Goal: Subscribe to service/newsletter

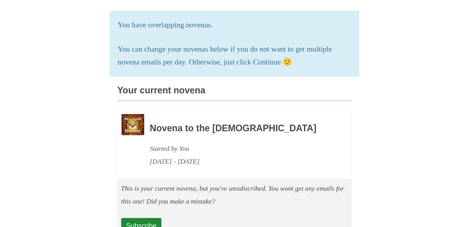
scroll to position [190, 0]
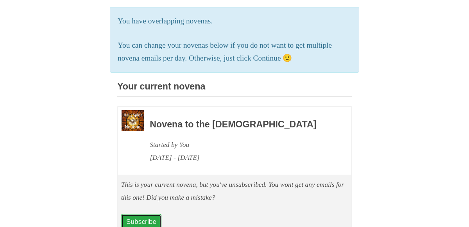
click at [140, 214] on link "Subscribe" at bounding box center [141, 221] width 40 height 15
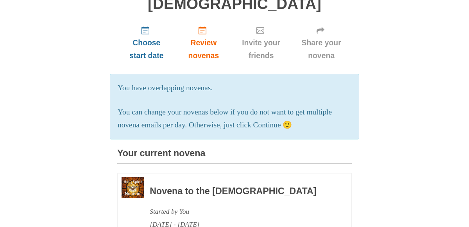
scroll to position [122, 0]
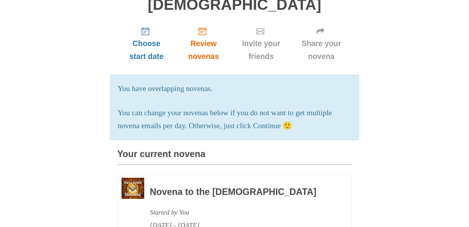
click at [178, 182] on div "Novena to the Holy Spirit Started by You September 24, 2025 - October 3, 2025" at bounding box center [240, 205] width 180 height 54
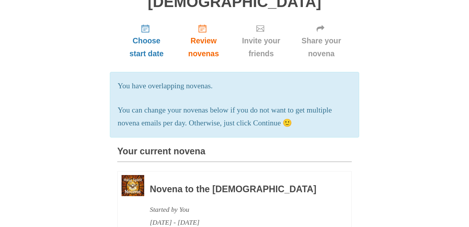
scroll to position [85, 0]
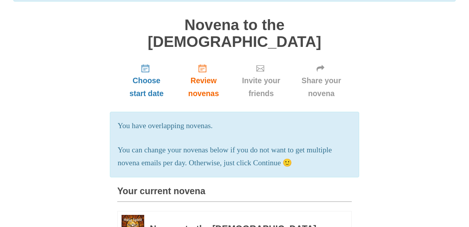
click at [285, 149] on p "You can change your novenas below if you do not want to get multiple novena ema…" at bounding box center [235, 157] width 234 height 26
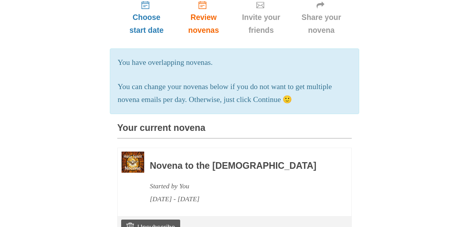
scroll to position [152, 0]
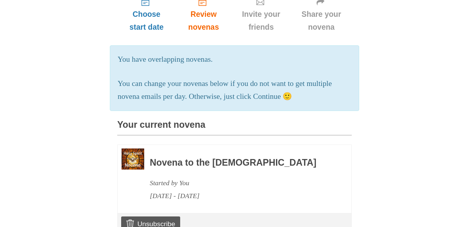
click at [131, 148] on img at bounding box center [132, 158] width 23 height 21
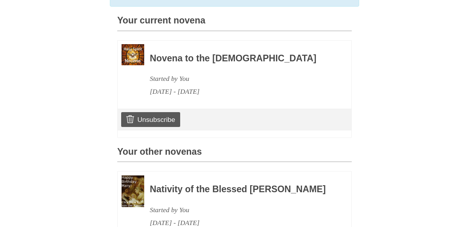
scroll to position [258, 0]
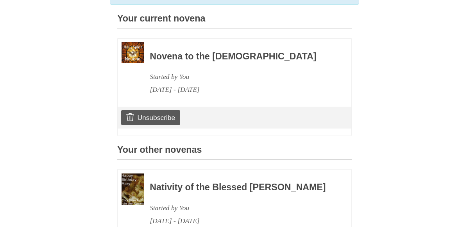
click at [167, 182] on h3 "Nativity of the Blessed Virgin Mary Novena" at bounding box center [240, 187] width 180 height 10
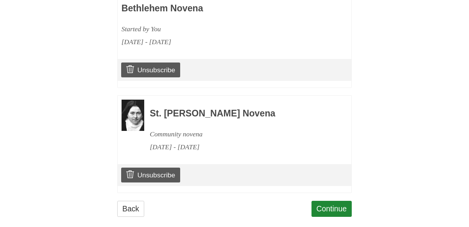
scroll to position [544, 0]
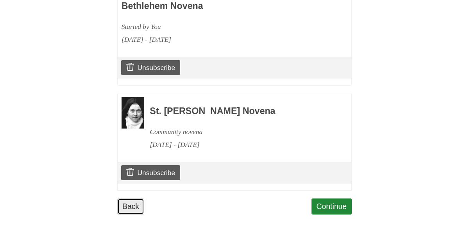
click at [132, 198] on link "Back" at bounding box center [130, 206] width 27 height 16
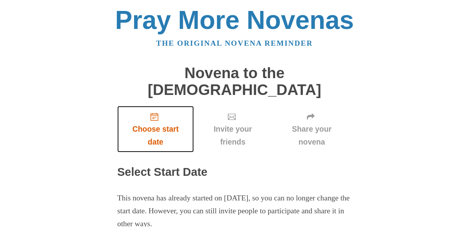
click at [155, 113] on icon "Choose start date" at bounding box center [154, 117] width 8 height 8
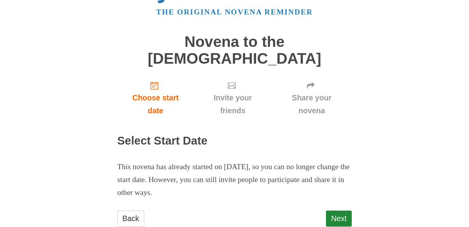
scroll to position [36, 0]
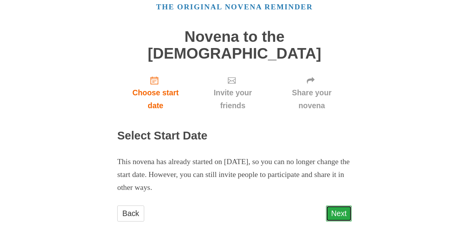
click at [336, 205] on link "Next" at bounding box center [339, 213] width 26 height 16
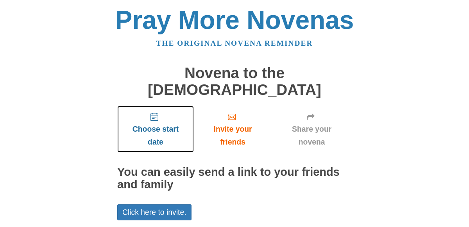
click at [154, 113] on icon "Choose start date" at bounding box center [154, 117] width 8 height 8
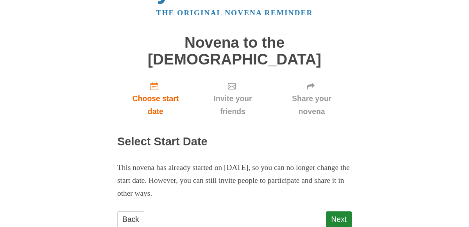
scroll to position [36, 0]
